Goal: Information Seeking & Learning: Check status

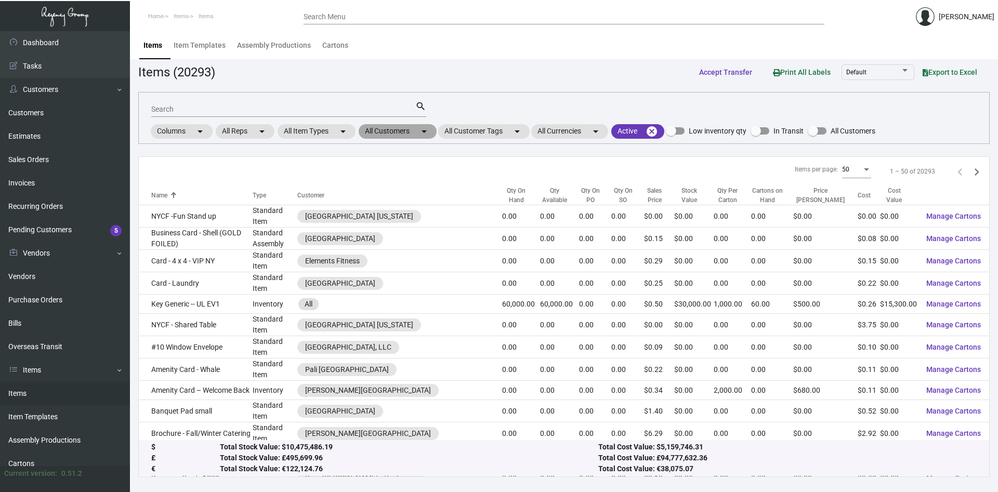
click at [423, 131] on mat-icon "arrow_drop_down" at bounding box center [424, 131] width 12 height 12
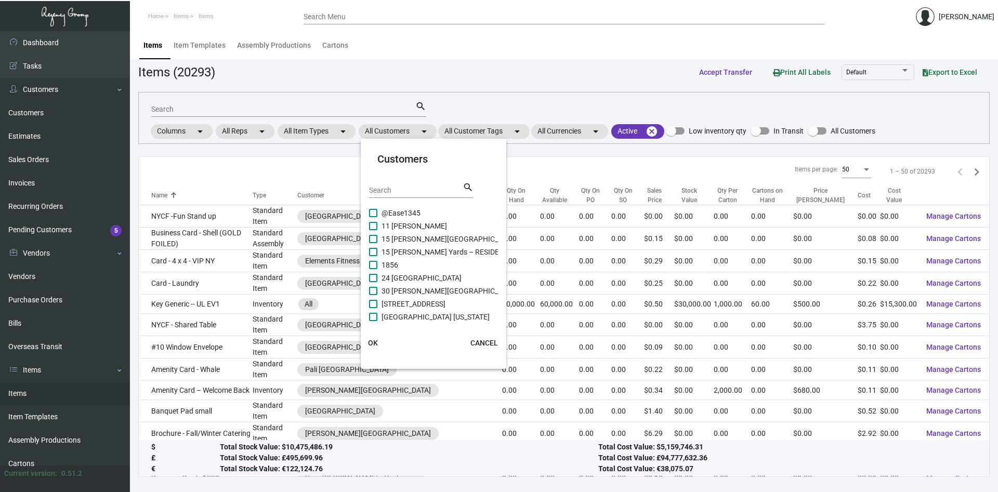
click at [390, 187] on input "Search" at bounding box center [416, 191] width 94 height 8
type input "soho"
click at [378, 227] on label "NoMo [GEOGRAPHIC_DATA]" at bounding box center [421, 226] width 104 height 12
click at [373, 230] on input "NoMo [GEOGRAPHIC_DATA]" at bounding box center [373, 230] width 1 height 1
checkbox input "true"
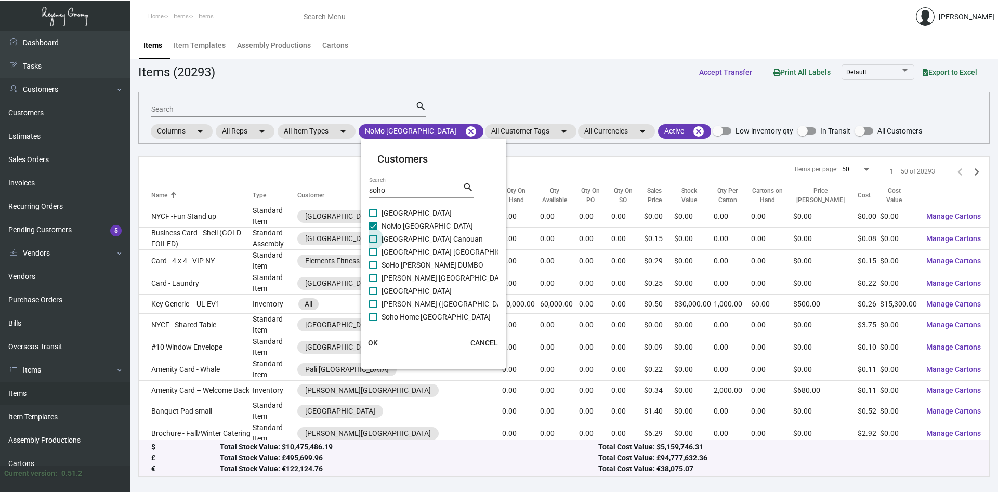
click at [374, 236] on span at bounding box center [373, 239] width 8 height 8
click at [373, 243] on input "[GEOGRAPHIC_DATA] Canouan" at bounding box center [373, 243] width 1 height 1
checkbox input "true"
click at [377, 257] on label "[GEOGRAPHIC_DATA] [GEOGRAPHIC_DATA]" at bounding box center [446, 252] width 154 height 12
click at [373, 257] on input "[GEOGRAPHIC_DATA] [GEOGRAPHIC_DATA]" at bounding box center [373, 256] width 1 height 1
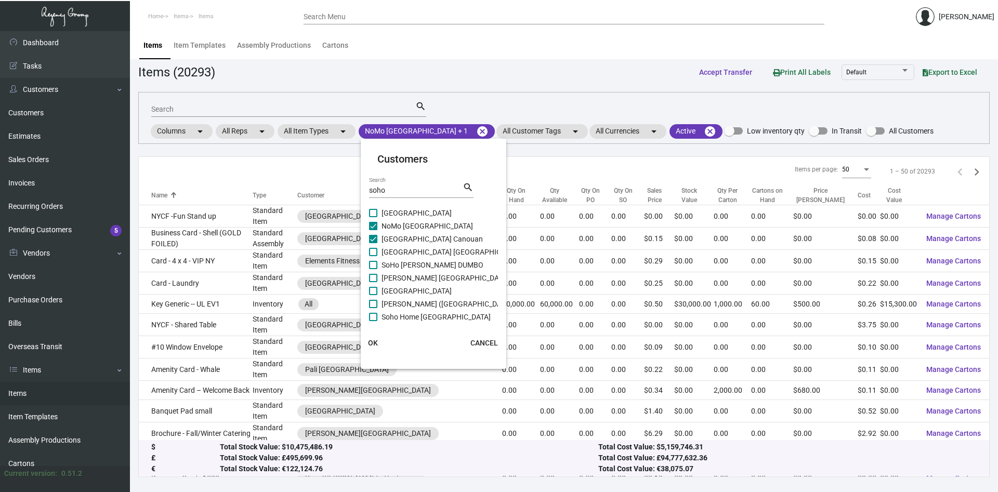
checkbox input "true"
click at [377, 267] on span at bounding box center [373, 265] width 8 height 8
click at [373, 269] on input "SoHo [PERSON_NAME] DUMBO" at bounding box center [373, 269] width 1 height 1
checkbox input "true"
click at [376, 277] on span at bounding box center [373, 278] width 8 height 8
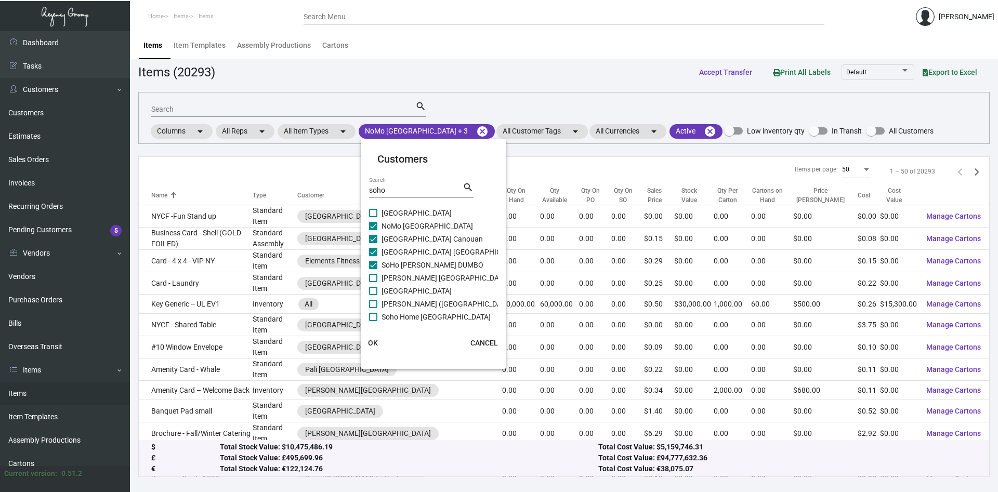
click at [373, 282] on input "[PERSON_NAME] [GEOGRAPHIC_DATA]" at bounding box center [373, 282] width 1 height 1
checkbox input "true"
click at [376, 293] on span at bounding box center [373, 291] width 8 height 8
click at [373, 295] on input "[GEOGRAPHIC_DATA]" at bounding box center [373, 295] width 1 height 1
checkbox input "true"
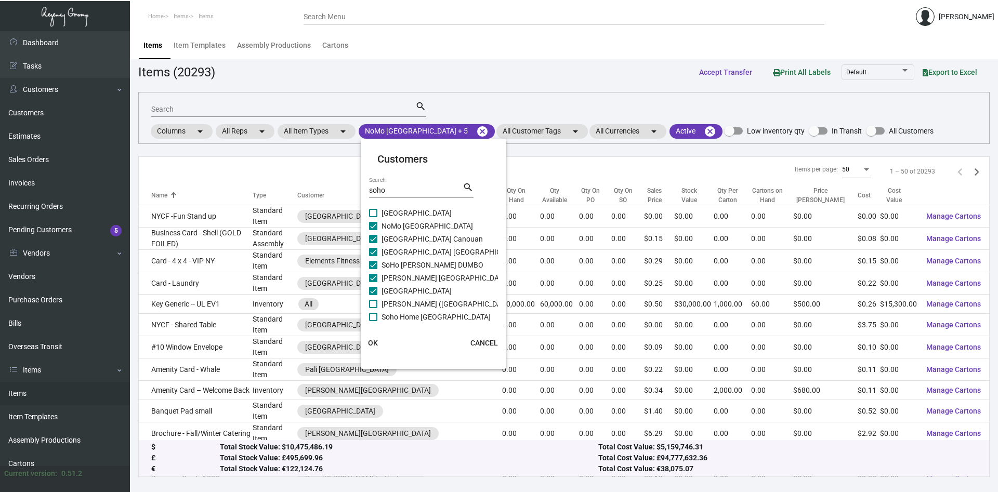
click at [377, 305] on label "[PERSON_NAME] ([GEOGRAPHIC_DATA])" at bounding box center [441, 304] width 145 height 12
click at [373, 308] on input "[PERSON_NAME] ([GEOGRAPHIC_DATA])" at bounding box center [373, 308] width 1 height 1
checkbox input "true"
click at [378, 317] on label "Soho Home [GEOGRAPHIC_DATA]" at bounding box center [430, 317] width 122 height 12
click at [373, 321] on input "Soho Home [GEOGRAPHIC_DATA]" at bounding box center [373, 321] width 1 height 1
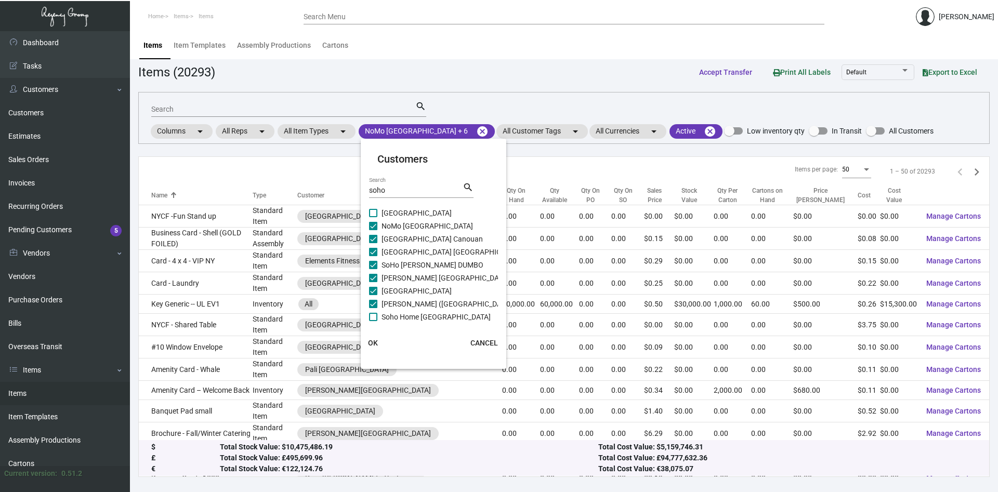
checkbox input "true"
click at [370, 346] on span "OK" at bounding box center [373, 343] width 10 height 8
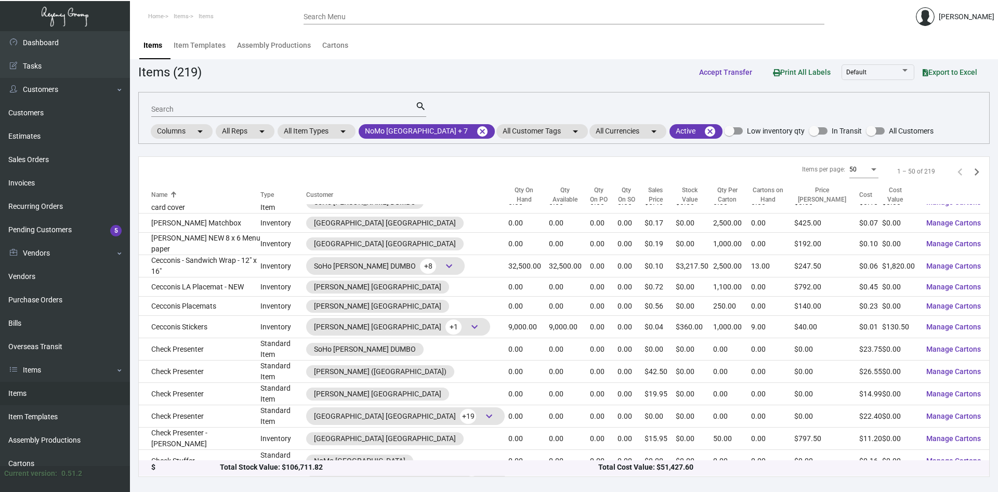
scroll to position [753, 0]
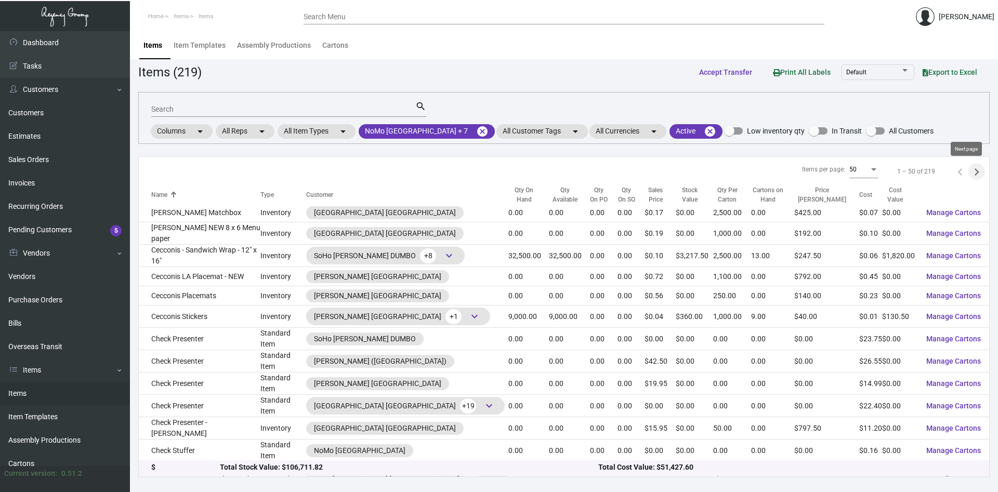
click at [977, 171] on icon "Next page" at bounding box center [977, 171] width 5 height 7
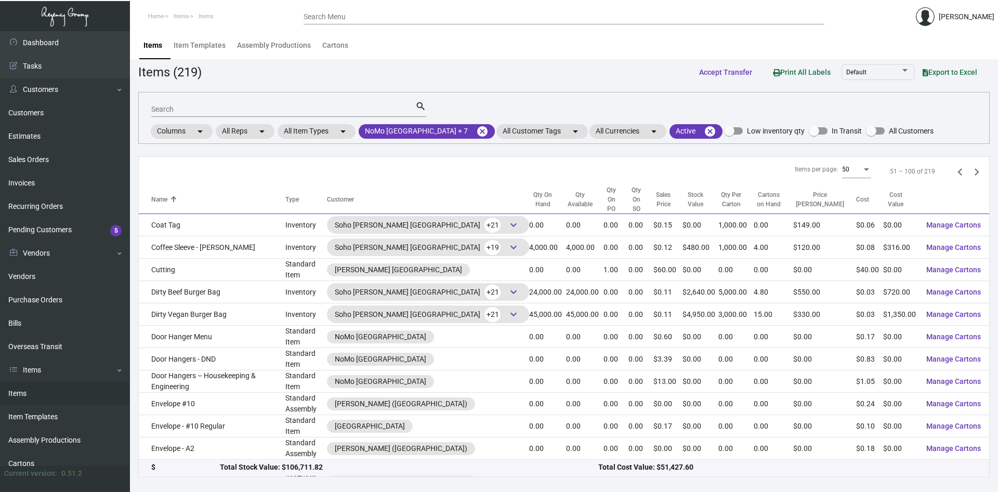
scroll to position [53, 0]
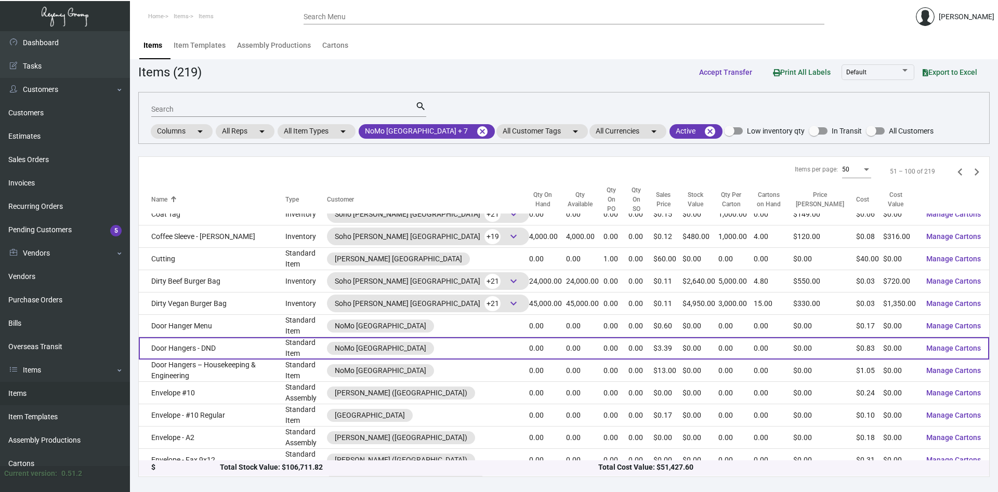
click at [185, 337] on td "Door Hangers - DND" at bounding box center [212, 348] width 147 height 22
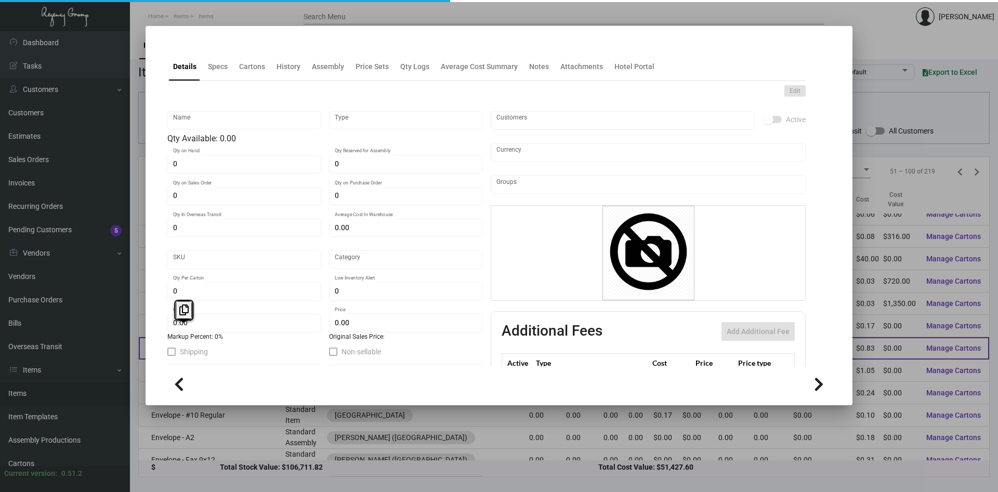
type input "Door Hangers - DND"
type input "Standard Item"
type input "$ 0.00"
type input "045561-Door Hanger-6"
type input "Standard"
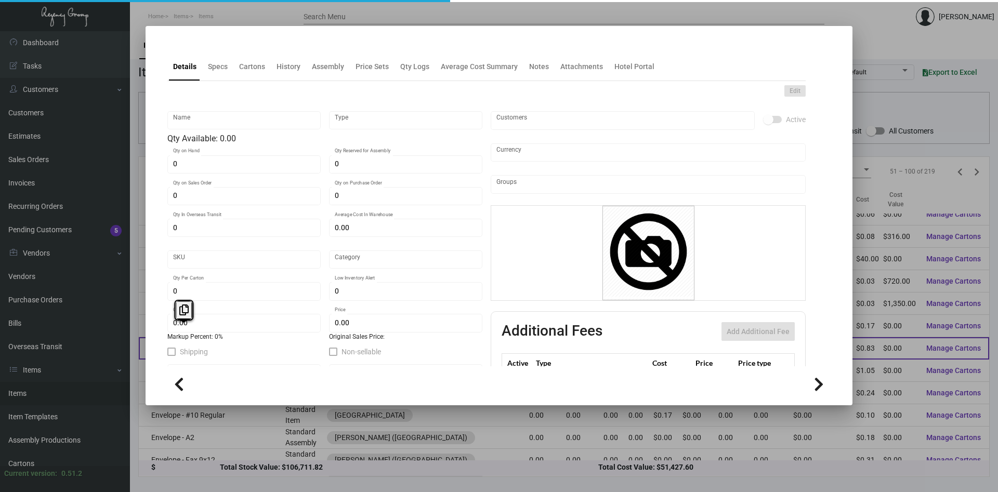
type input "$ 0.825"
type input "$ 3.39"
checkbox input "true"
type input "United States Dollar $"
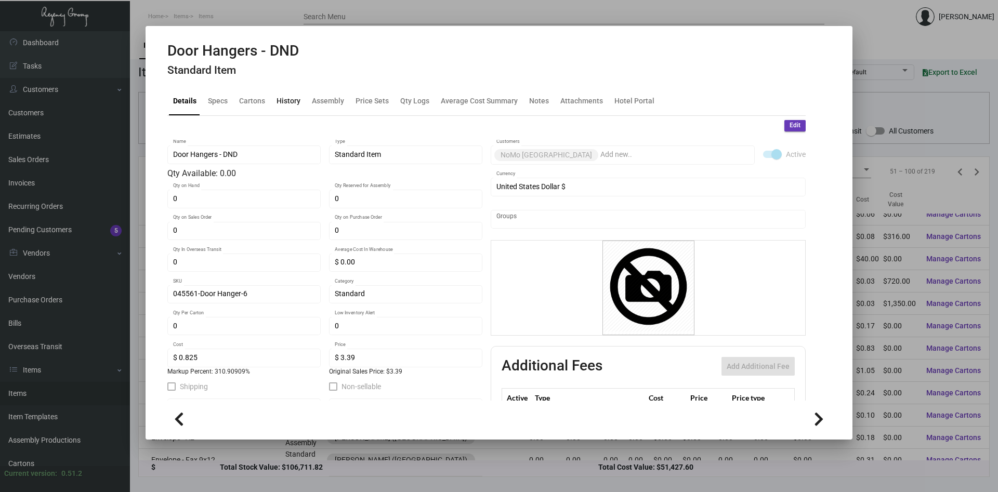
click at [278, 101] on div "History" at bounding box center [289, 101] width 24 height 11
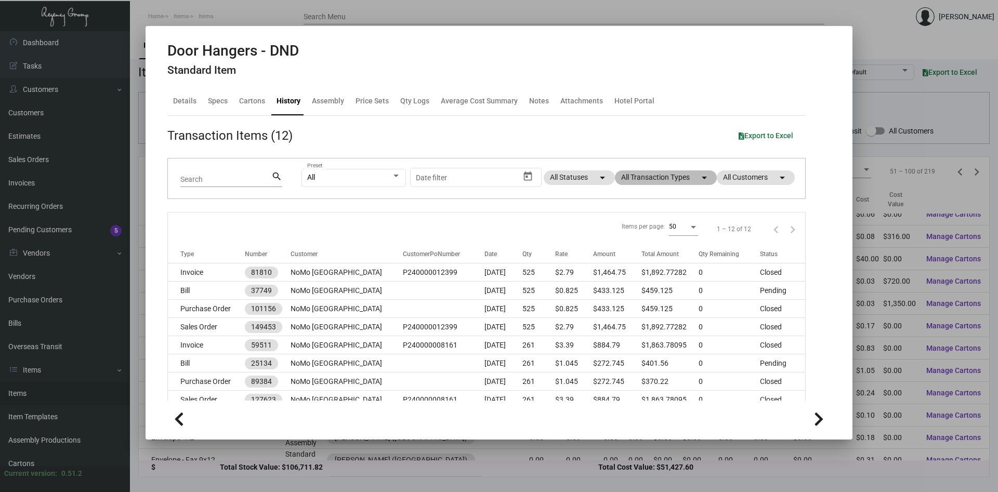
click at [655, 178] on mat-chip "All Transaction Types arrow_drop_down" at bounding box center [666, 177] width 102 height 15
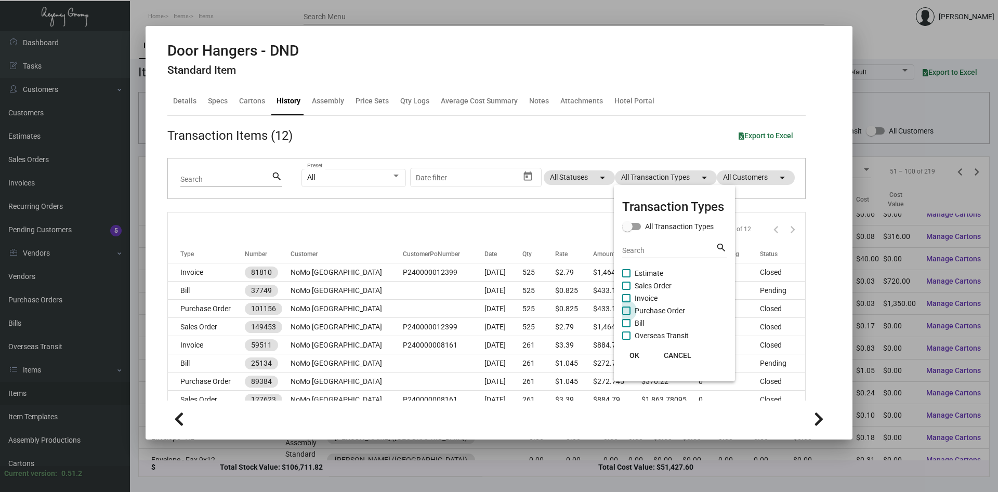
click at [628, 310] on span at bounding box center [626, 311] width 8 height 8
click at [626, 315] on input "Purchase Order" at bounding box center [626, 315] width 1 height 1
checkbox input "true"
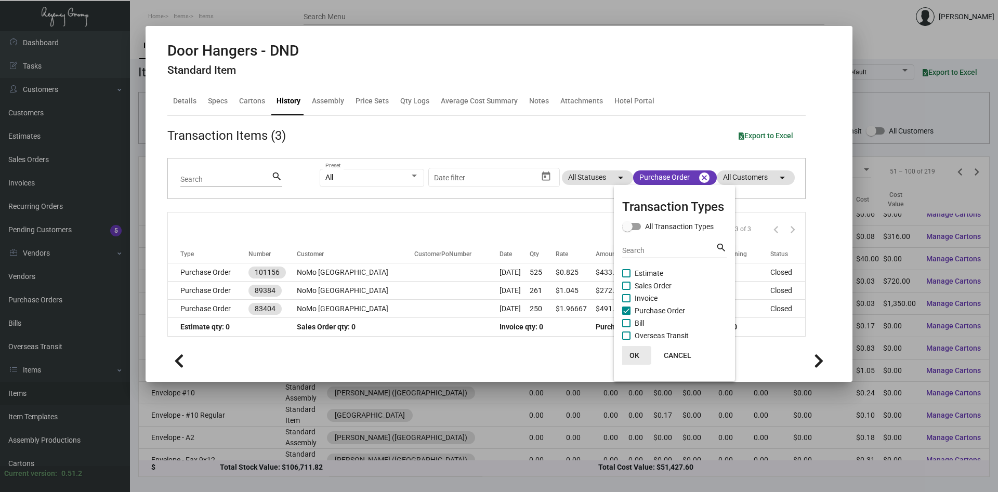
click at [634, 354] on span "OK" at bounding box center [634, 355] width 10 height 8
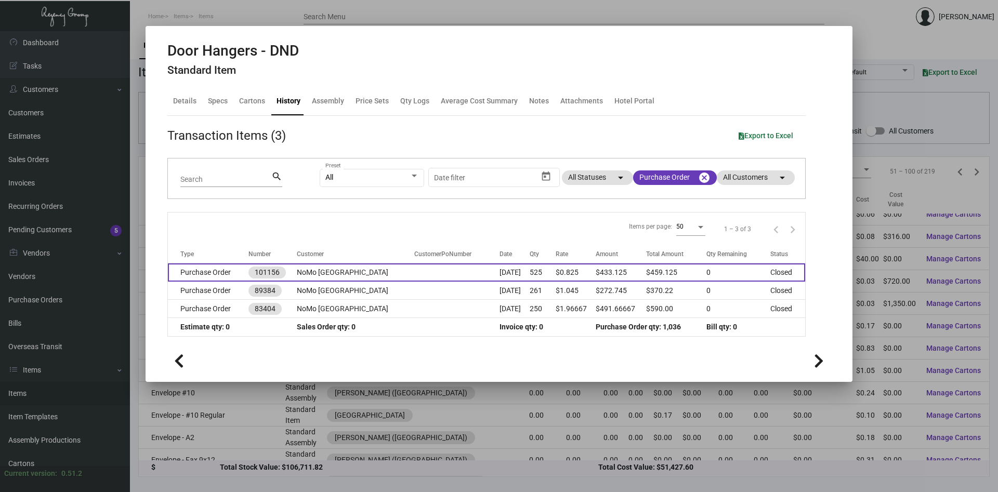
click at [327, 272] on td "NoMo [GEOGRAPHIC_DATA]" at bounding box center [355, 273] width 117 height 18
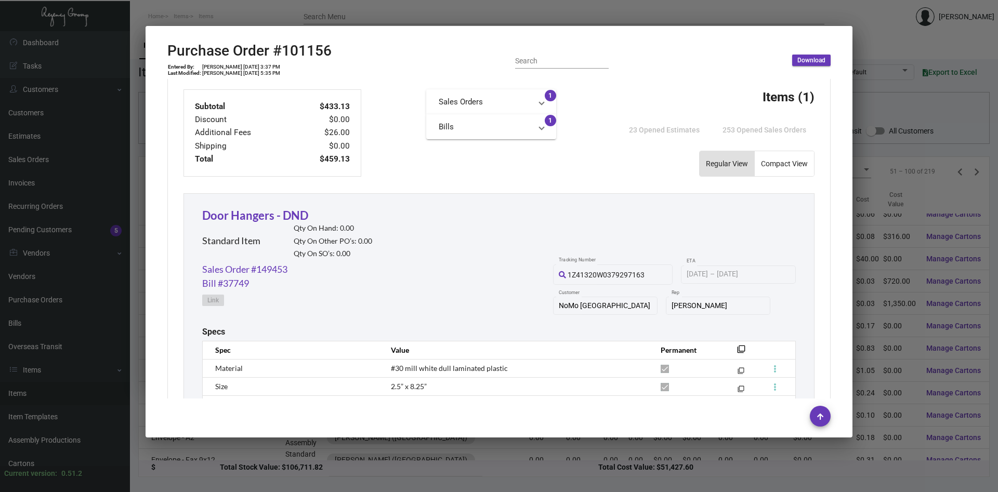
scroll to position [424, 0]
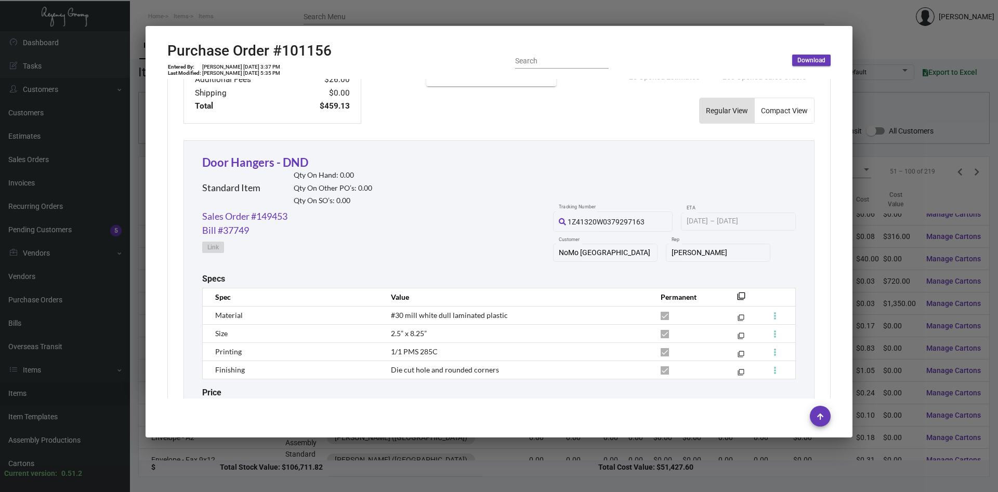
click at [888, 332] on div at bounding box center [499, 246] width 998 height 492
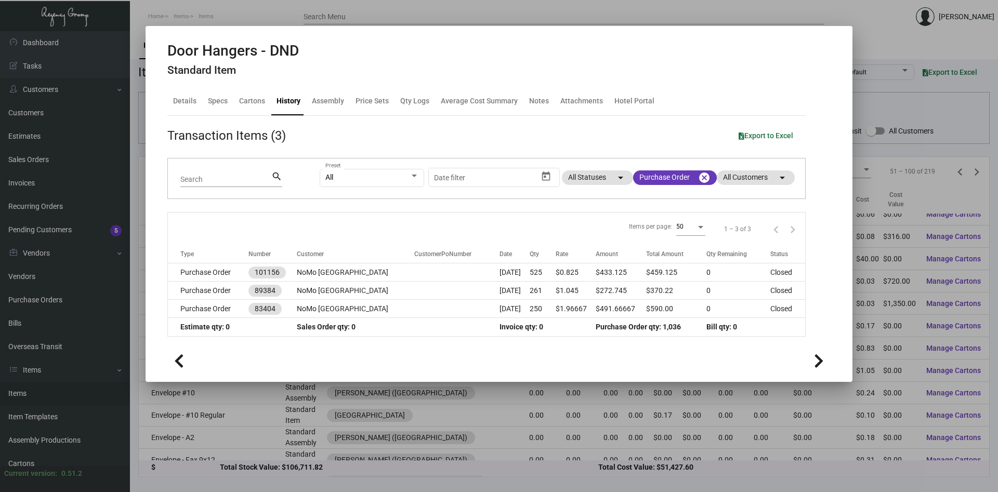
click at [886, 331] on div at bounding box center [499, 246] width 998 height 492
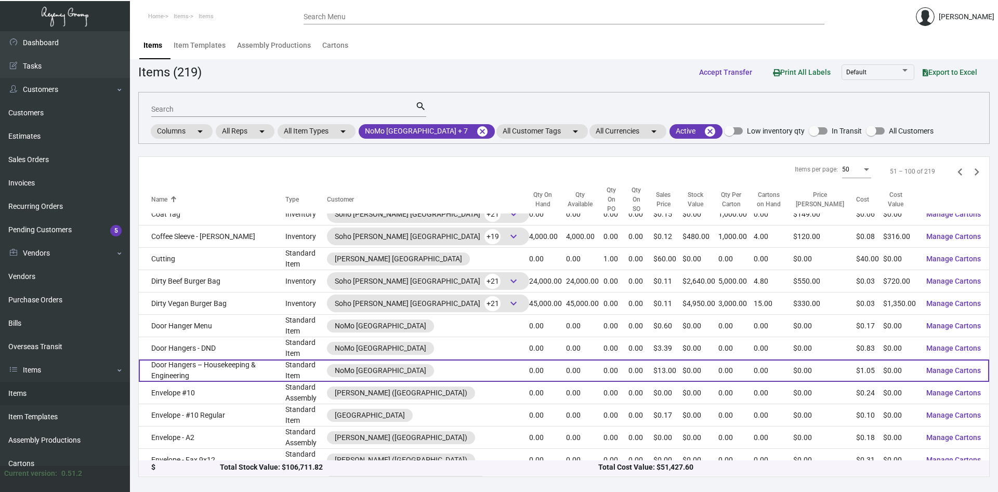
click at [163, 360] on td "Door Hangers – Housekeeping & Engineering" at bounding box center [212, 371] width 147 height 22
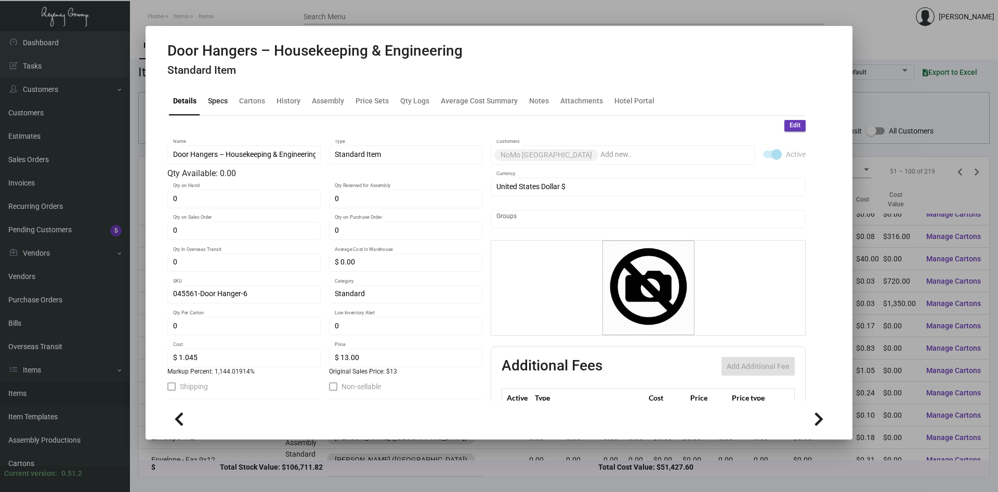
click at [219, 102] on div "Specs" at bounding box center [218, 101] width 20 height 11
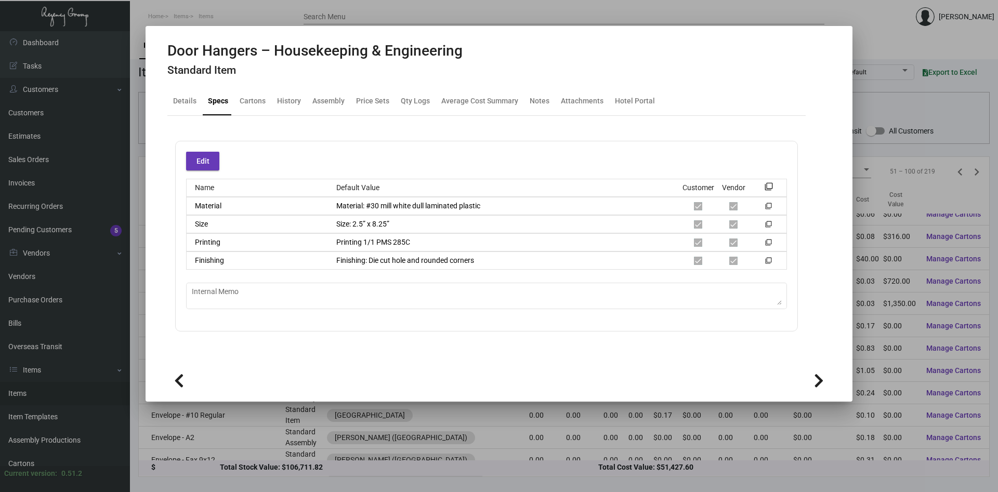
click at [919, 237] on div at bounding box center [499, 246] width 998 height 492
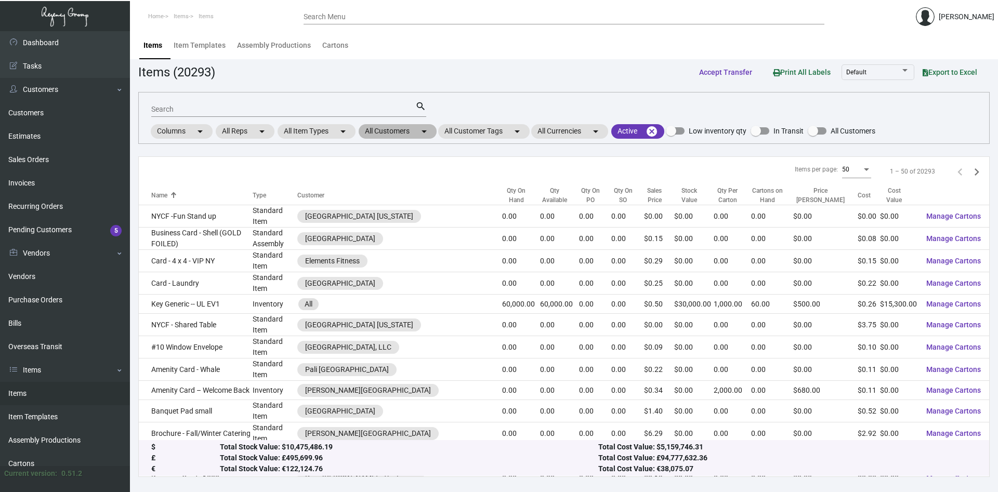
click at [413, 135] on mat-chip "All Customers arrow_drop_down" at bounding box center [398, 131] width 78 height 15
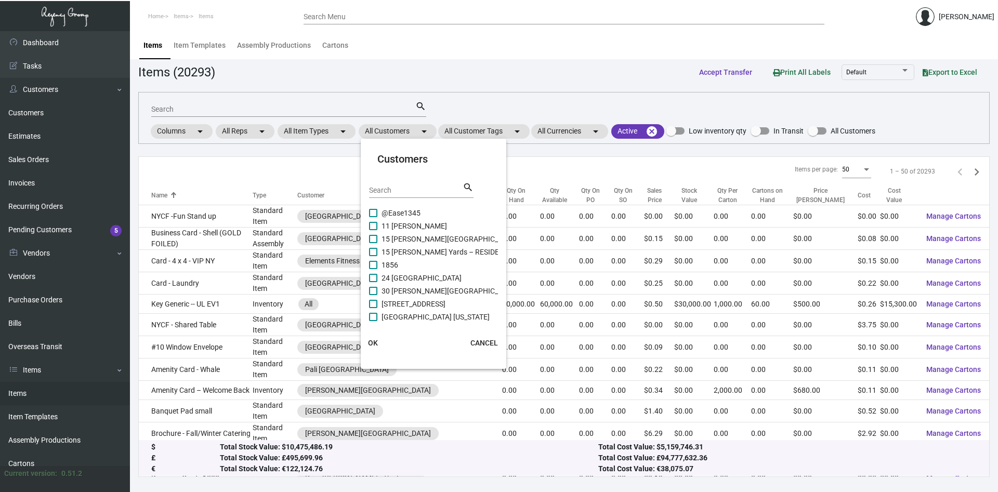
click at [437, 197] on div "Search" at bounding box center [416, 190] width 94 height 16
type input "soho house"
click at [387, 215] on span "Soho House [GEOGRAPHIC_DATA]" at bounding box center [436, 213] width 111 height 12
click at [373, 217] on input "Soho House [GEOGRAPHIC_DATA]" at bounding box center [373, 217] width 1 height 1
checkbox input "true"
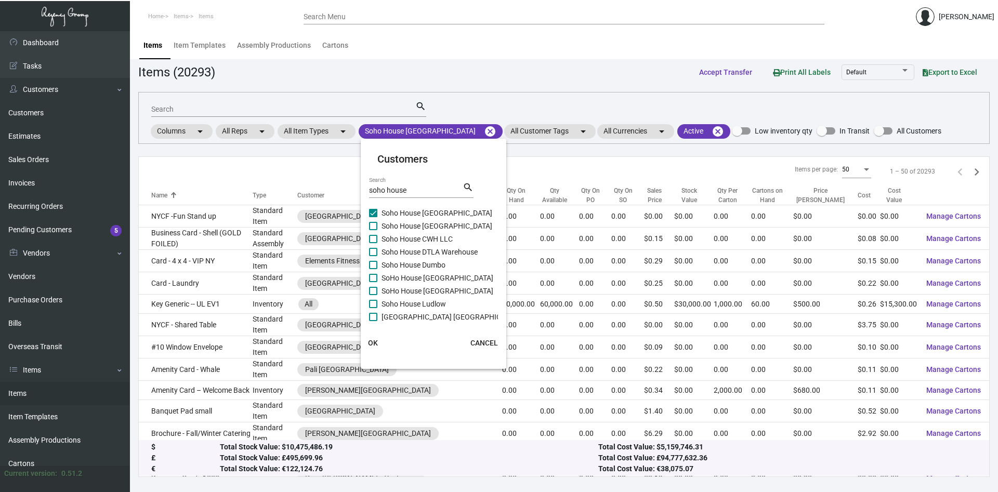
click at [377, 227] on label "Soho House [GEOGRAPHIC_DATA]" at bounding box center [430, 226] width 123 height 12
click at [373, 230] on input "Soho House [GEOGRAPHIC_DATA]" at bounding box center [373, 230] width 1 height 1
checkbox input "true"
click at [374, 241] on span at bounding box center [373, 239] width 8 height 8
click at [373, 243] on input "Soho House CWH LLC" at bounding box center [373, 243] width 1 height 1
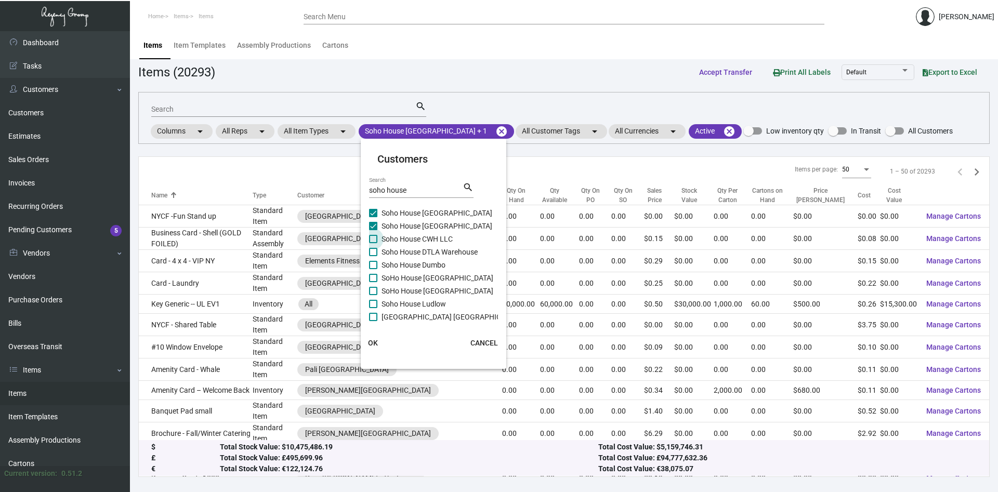
checkbox input "true"
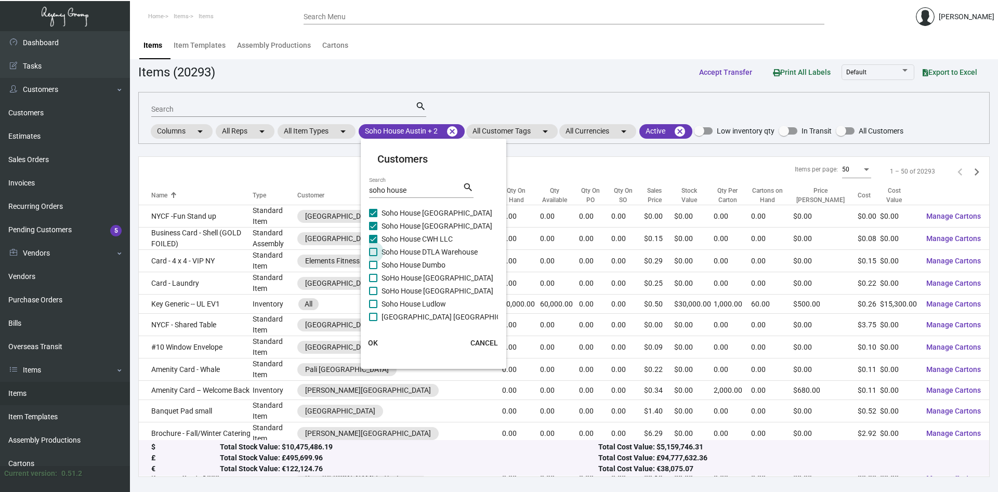
click at [375, 254] on span at bounding box center [373, 252] width 8 height 8
click at [373, 256] on input "Soho House DTLA Warehouse" at bounding box center [373, 256] width 1 height 1
checkbox input "true"
click at [374, 268] on span at bounding box center [373, 265] width 8 height 8
click at [373, 269] on input "Soho House Dumbo" at bounding box center [373, 269] width 1 height 1
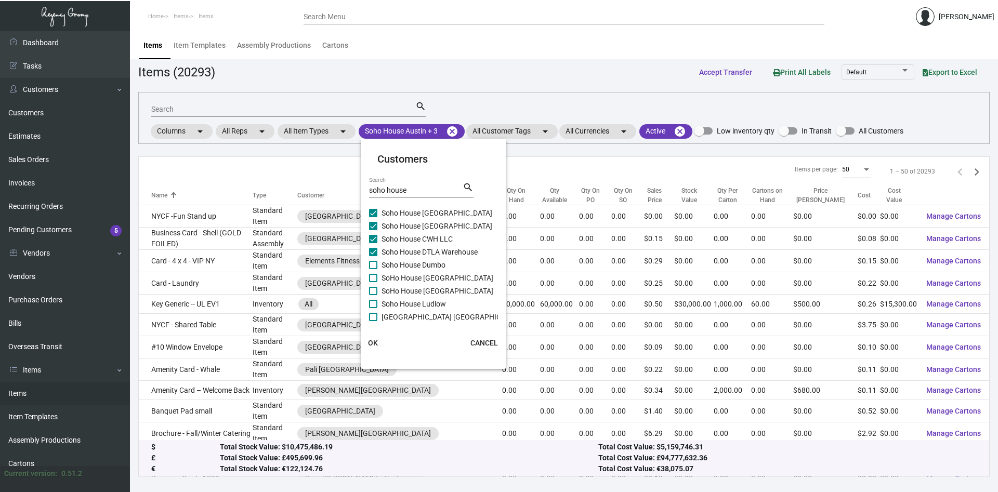
checkbox input "true"
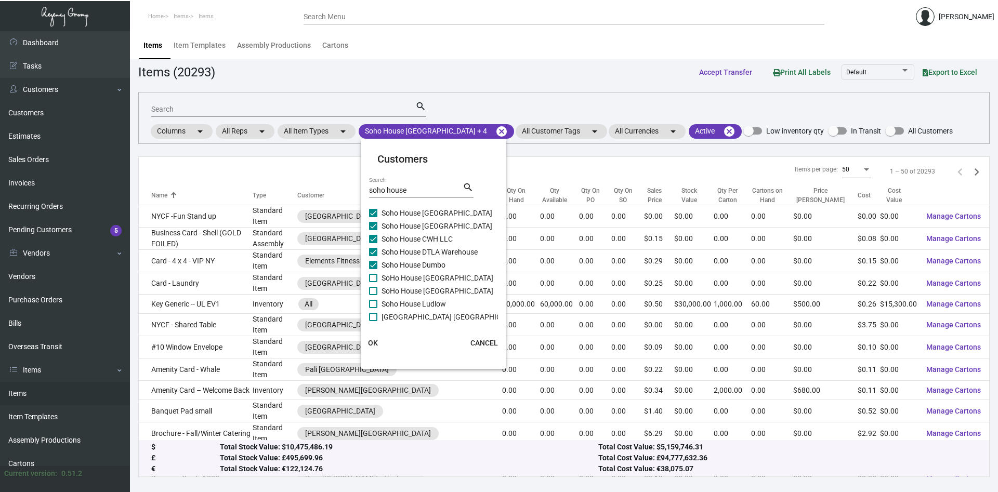
click at [373, 280] on span at bounding box center [373, 278] width 8 height 8
click at [373, 282] on input "SoHo House [GEOGRAPHIC_DATA]" at bounding box center [373, 282] width 1 height 1
checkbox input "true"
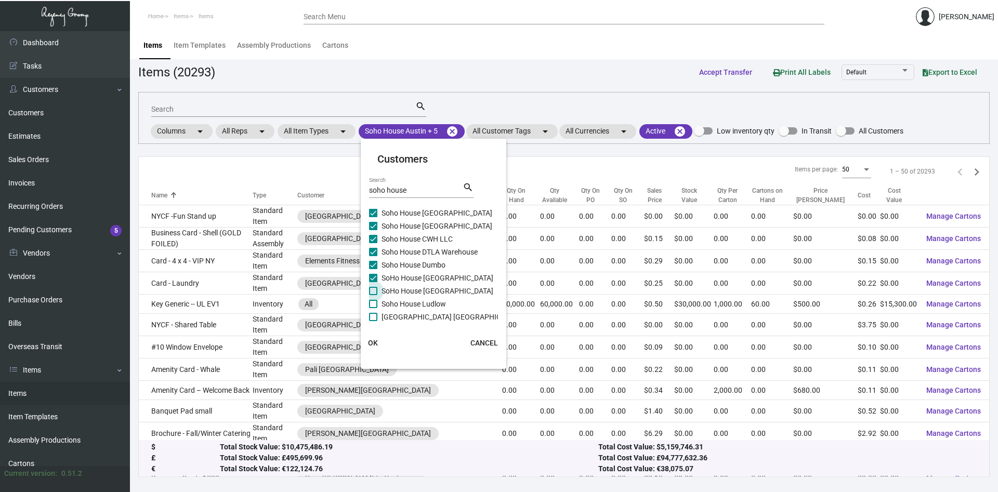
click at [375, 293] on span at bounding box center [373, 291] width 8 height 8
click at [373, 295] on input "SoHo House [GEOGRAPHIC_DATA]" at bounding box center [373, 295] width 1 height 1
checkbox input "true"
drag, startPoint x: 374, startPoint y: 307, endPoint x: 376, endPoint y: 314, distance: 7.6
click at [374, 308] on label "Soho House Ludlow" at bounding box center [407, 304] width 77 height 12
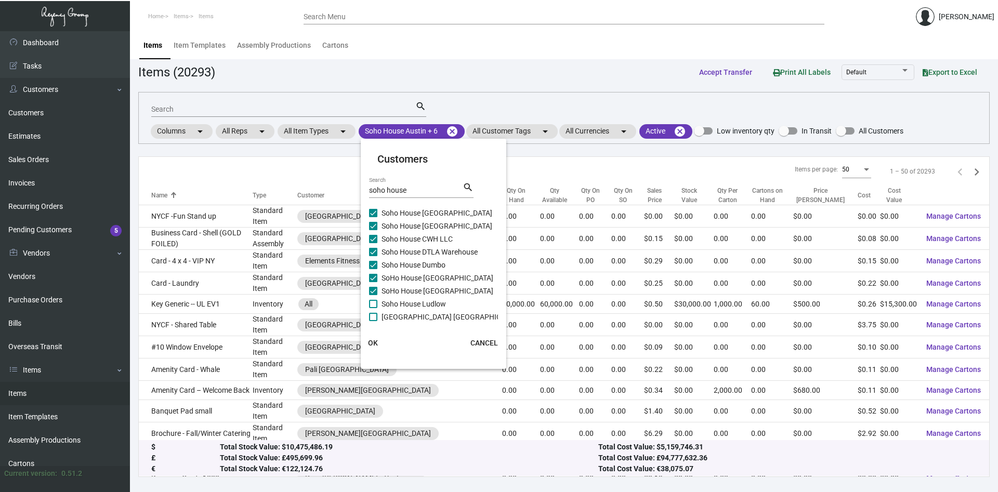
click at [373, 308] on input "Soho House Ludlow" at bounding box center [373, 308] width 1 height 1
checkbox input "true"
click at [376, 318] on span at bounding box center [373, 317] width 8 height 8
click at [373, 321] on input "[GEOGRAPHIC_DATA] [GEOGRAPHIC_DATA]" at bounding box center [373, 321] width 1 height 1
checkbox input "true"
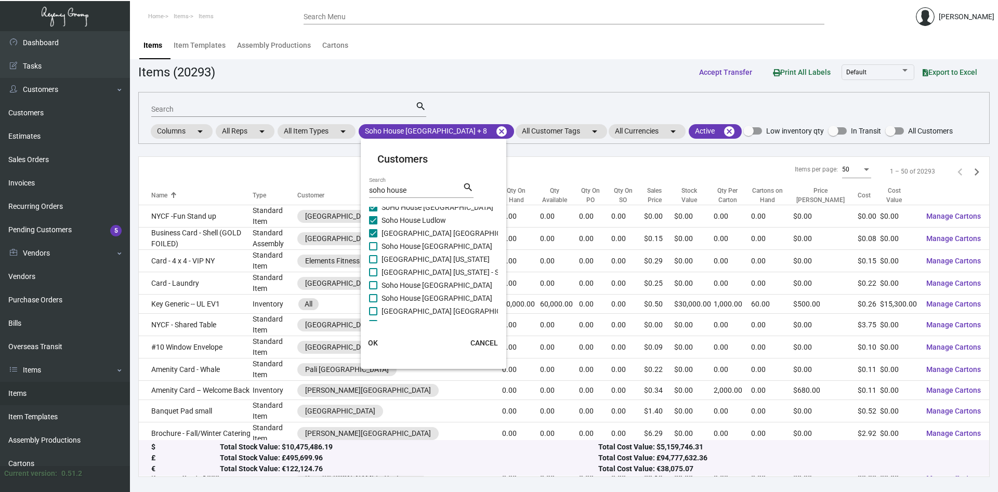
scroll to position [94, 0]
click at [371, 240] on span at bounding box center [373, 236] width 8 height 8
click at [373, 241] on input "Soho House [GEOGRAPHIC_DATA]" at bounding box center [373, 241] width 1 height 1
checkbox input "true"
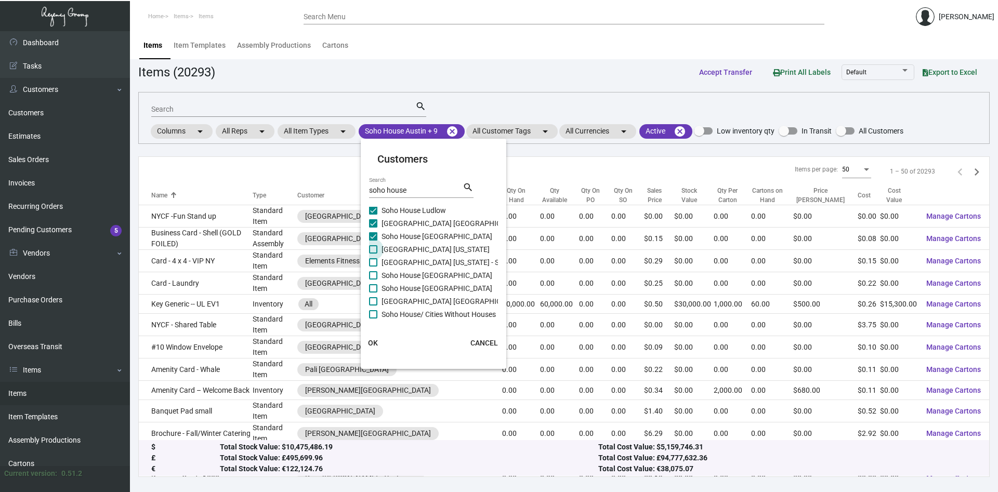
click at [378, 252] on label "[GEOGRAPHIC_DATA] [US_STATE]" at bounding box center [429, 249] width 121 height 12
click at [373, 254] on input "[GEOGRAPHIC_DATA] [US_STATE]" at bounding box center [373, 254] width 1 height 1
checkbox input "true"
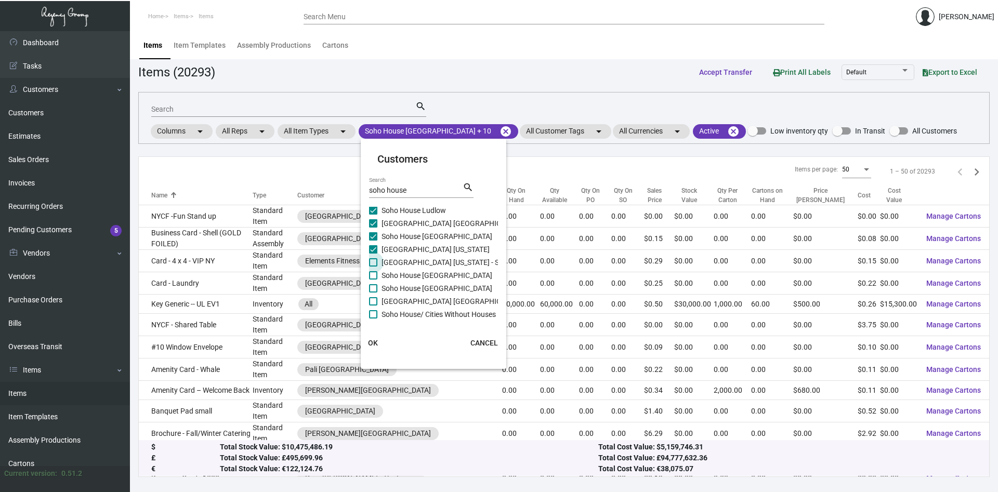
click at [377, 262] on label "[GEOGRAPHIC_DATA] [US_STATE] - Support Office" at bounding box center [455, 262] width 172 height 12
click at [373, 267] on input "[GEOGRAPHIC_DATA] [US_STATE] - Support Office" at bounding box center [373, 267] width 1 height 1
checkbox input "true"
drag, startPoint x: 372, startPoint y: 280, endPoint x: 376, endPoint y: 287, distance: 8.1
click at [373, 280] on label "Soho House [GEOGRAPHIC_DATA]" at bounding box center [430, 275] width 123 height 12
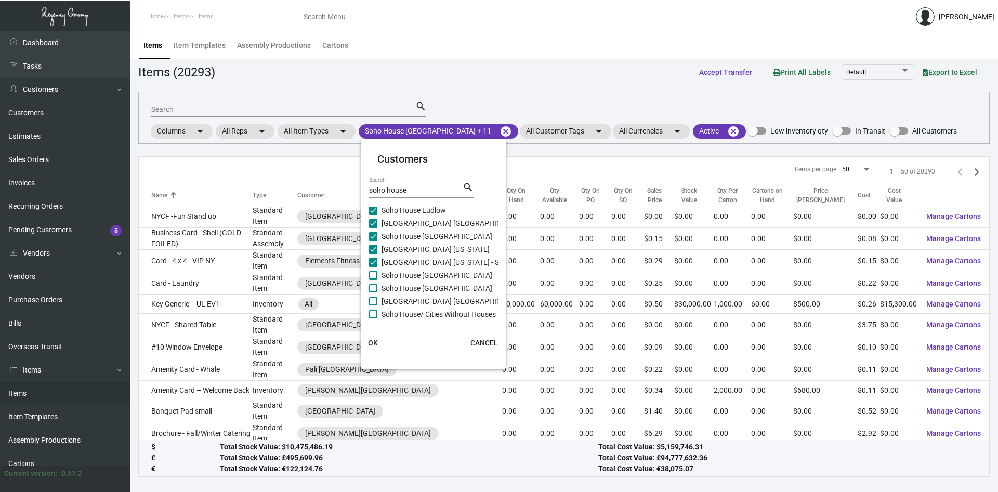
click at [373, 280] on input "Soho House [GEOGRAPHIC_DATA]" at bounding box center [373, 280] width 1 height 1
checkbox input "true"
click at [377, 291] on span at bounding box center [373, 288] width 8 height 8
click at [373, 293] on input "Soho House [GEOGRAPHIC_DATA]" at bounding box center [373, 293] width 1 height 1
checkbox input "true"
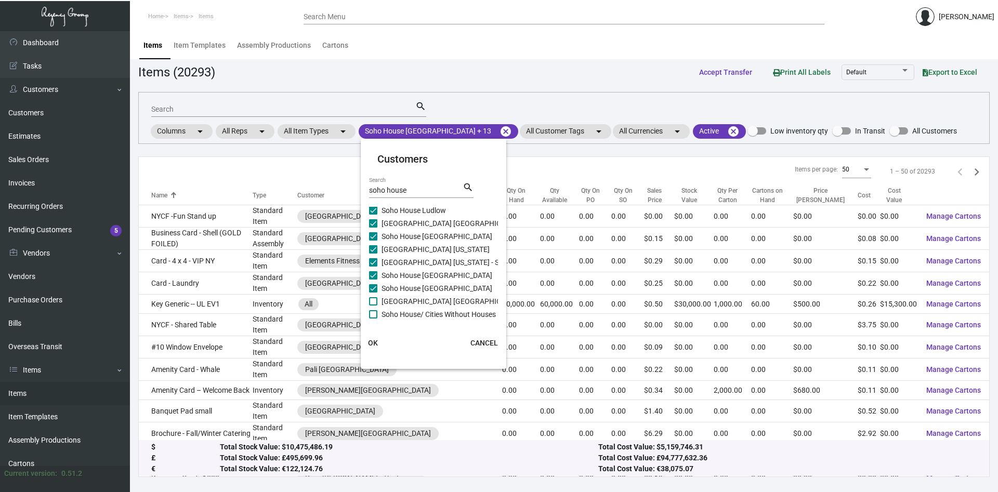
click at [372, 344] on span "OK" at bounding box center [373, 343] width 10 height 8
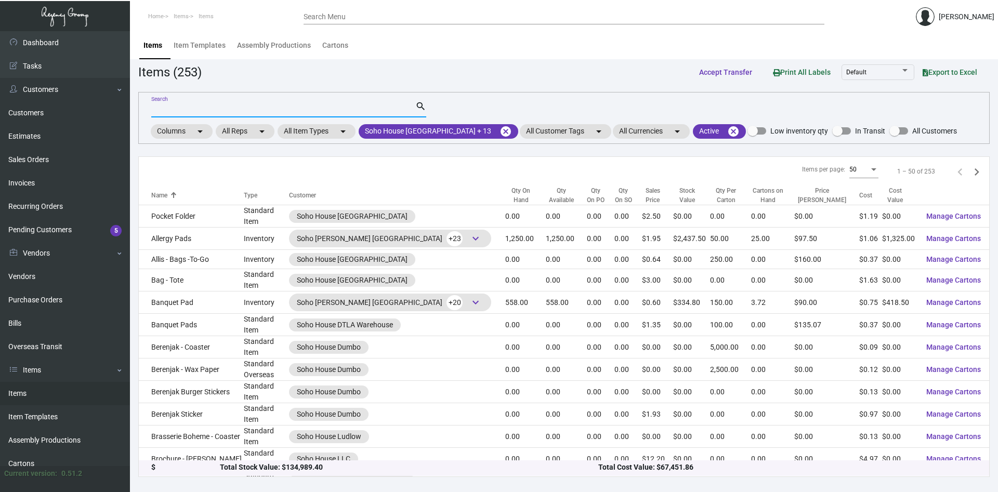
click at [290, 110] on input "Search" at bounding box center [283, 110] width 264 height 8
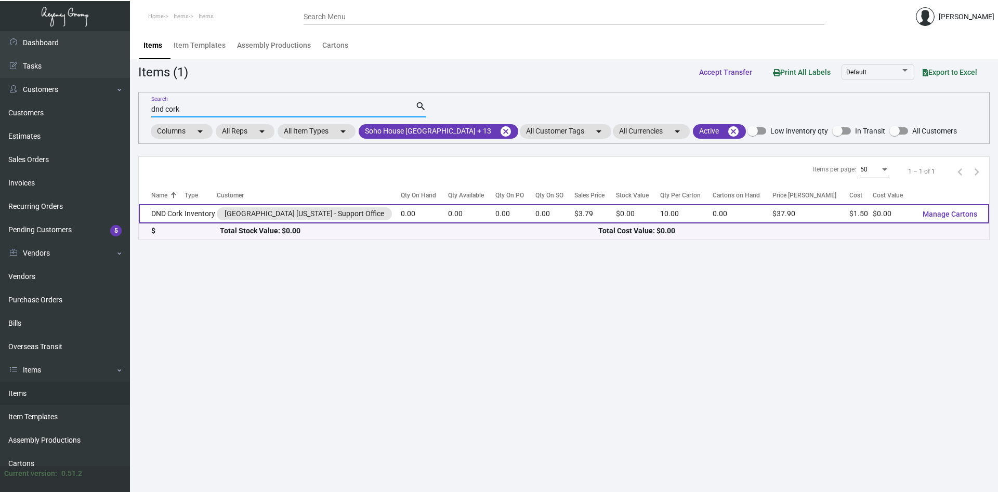
type input "dnd cork"
click at [171, 214] on td "DND Cork" at bounding box center [162, 213] width 46 height 19
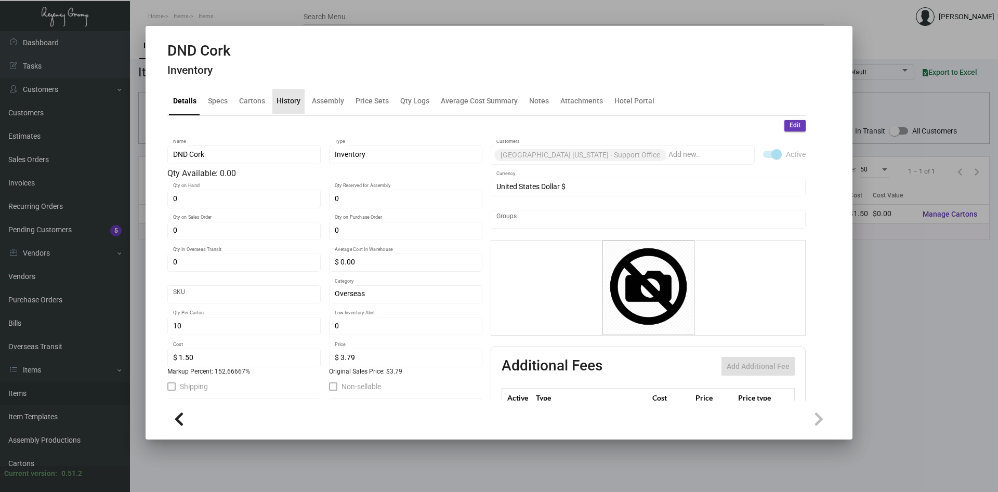
click at [289, 104] on div "History" at bounding box center [289, 101] width 24 height 11
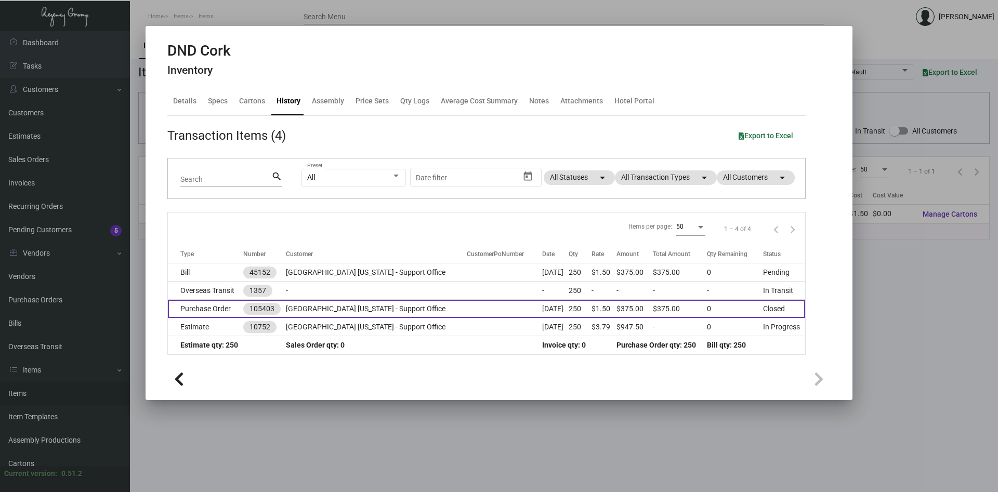
click at [200, 307] on td "Purchase Order" at bounding box center [205, 309] width 75 height 18
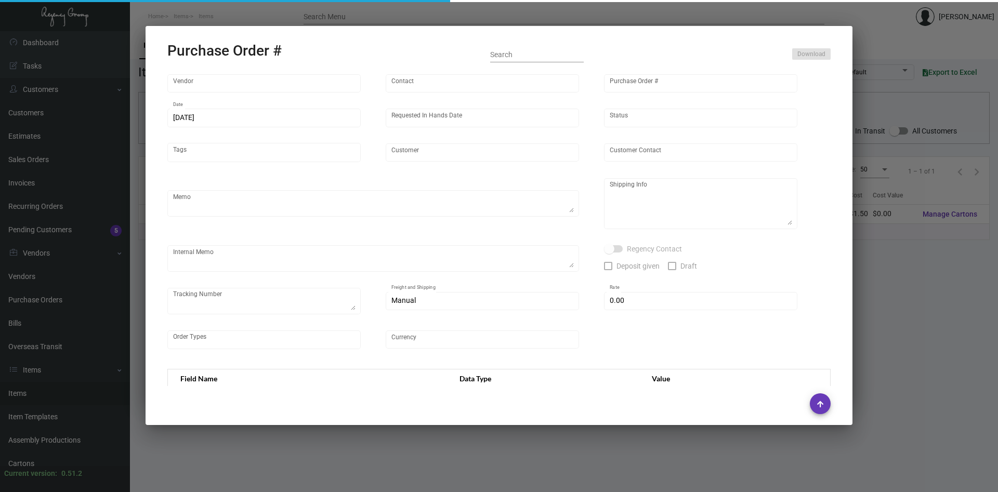
type input "Hangzhou [PERSON_NAME] Leisure Product Co. LTD"
type input "[PERSON_NAME]"
type input "105403"
type input "[DATE]"
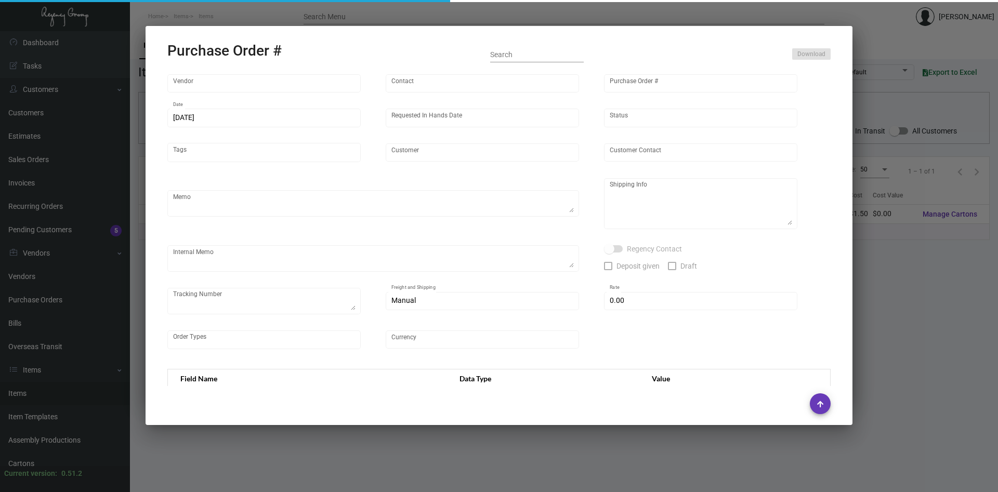
type input "[GEOGRAPHIC_DATA] [US_STATE] - Support Office"
type textarea "Please process after sample approval and ship by boat to our NJ warehouse."
type textarea "Regency Group NJ - [PERSON_NAME] [STREET_ADDRESS]"
type textarea "sample approved on 6/5 estimated production ready date: 6/21"
checkbox input "true"
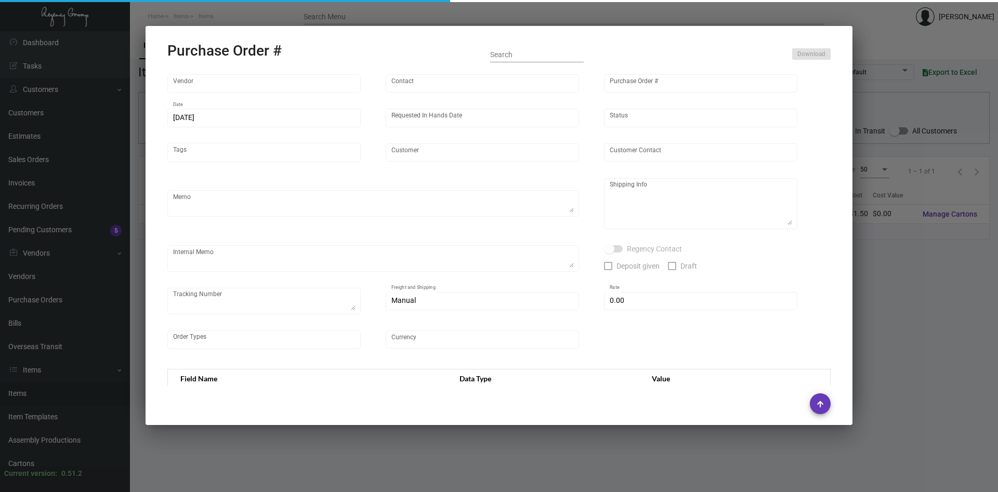
type input "$ 0.00"
type input "United States Dollar $"
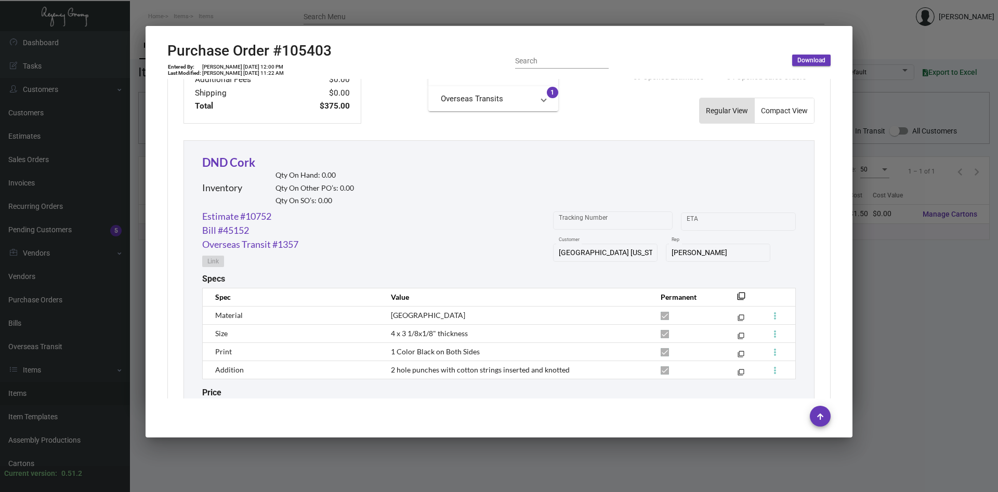
scroll to position [502, 0]
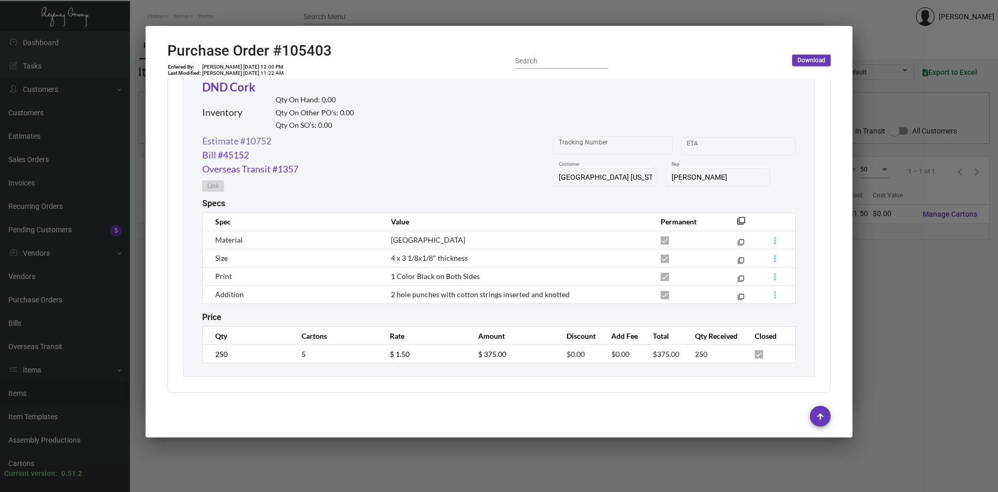
click at [246, 143] on link "Estimate #10752" at bounding box center [236, 141] width 69 height 14
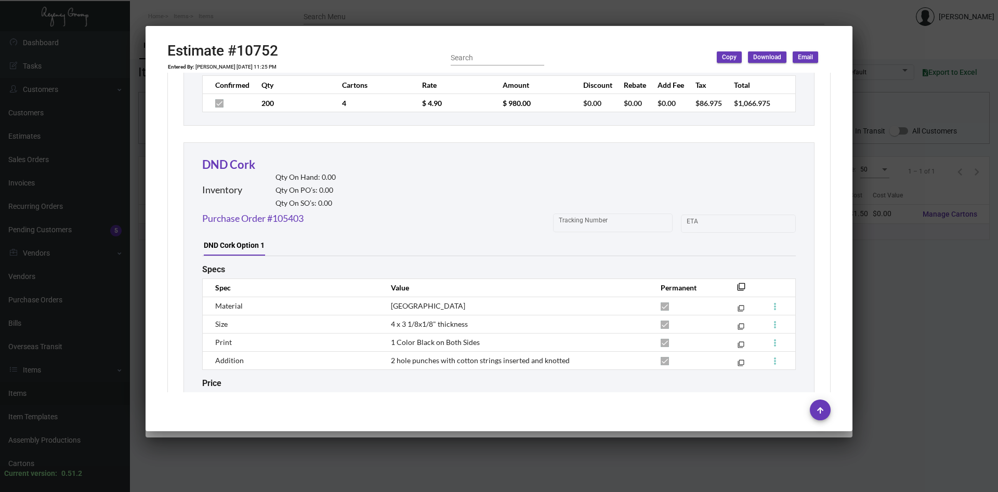
scroll to position [1961, 0]
